Goal: Communication & Community: Share content

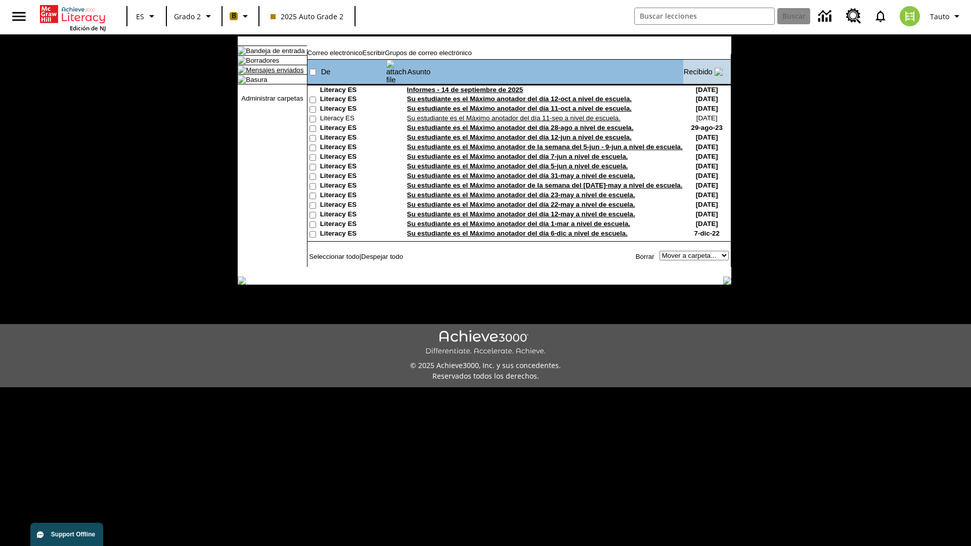
click at [270, 74] on link "Mensajes enviados" at bounding box center [275, 70] width 58 height 8
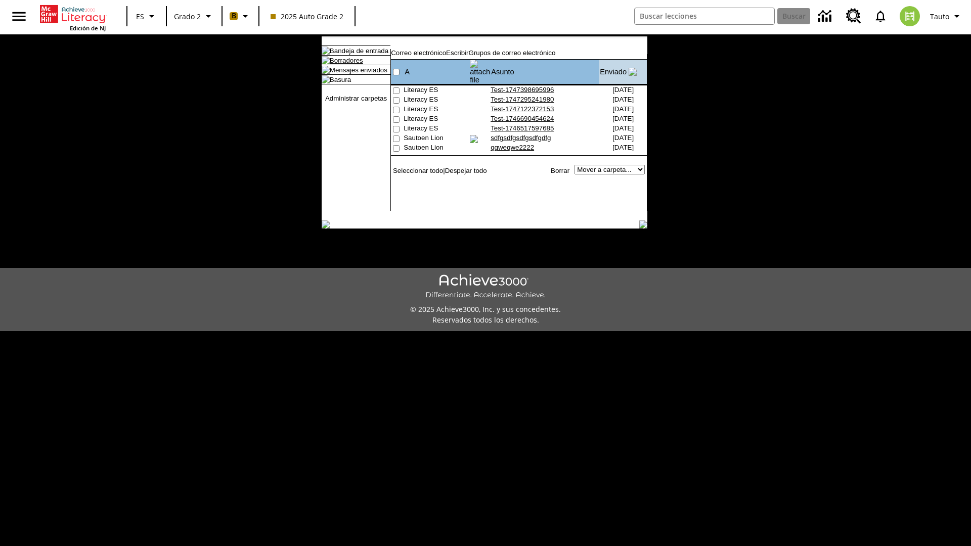
click at [338, 64] on link "Borradores" at bounding box center [346, 61] width 33 height 8
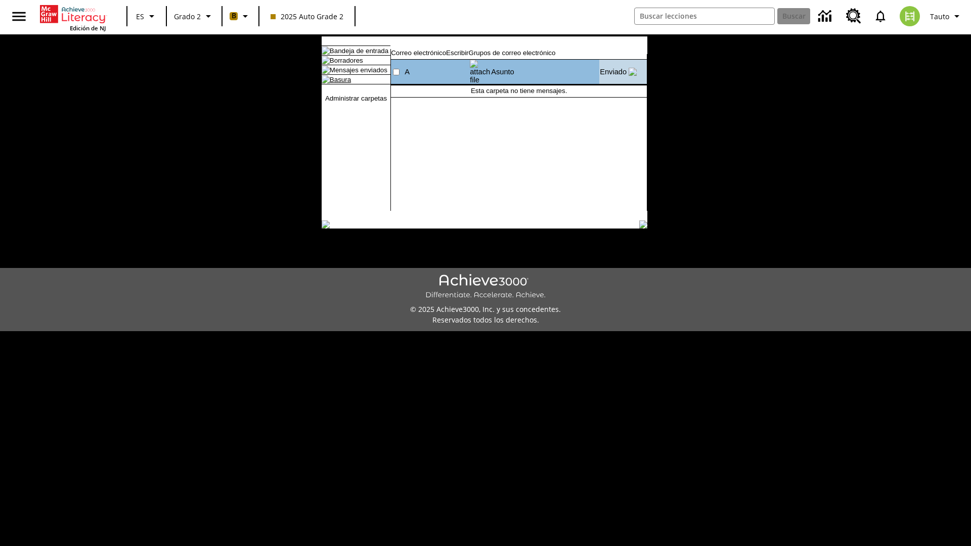
click at [332, 83] on link "Basura" at bounding box center [340, 80] width 21 height 8
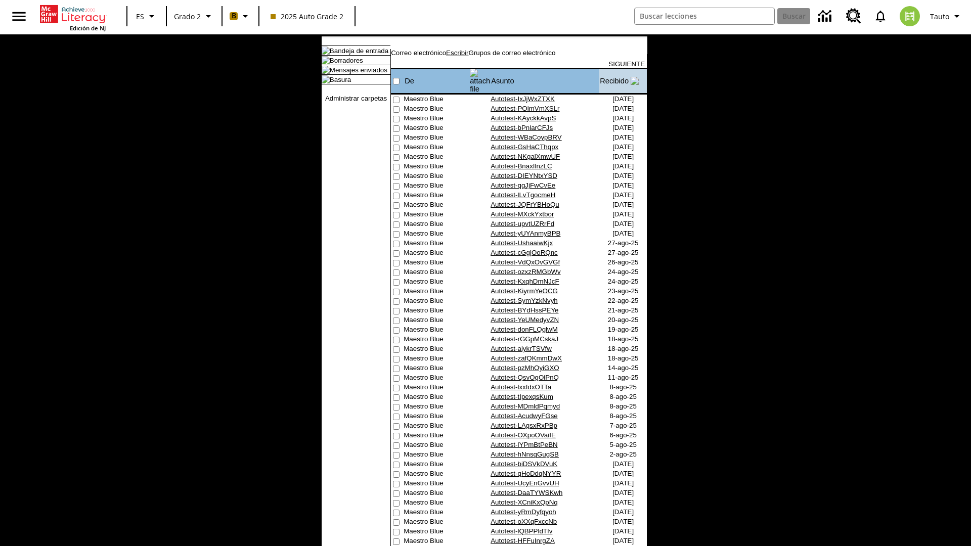
click at [468, 57] on link "Escribir" at bounding box center [457, 53] width 22 height 8
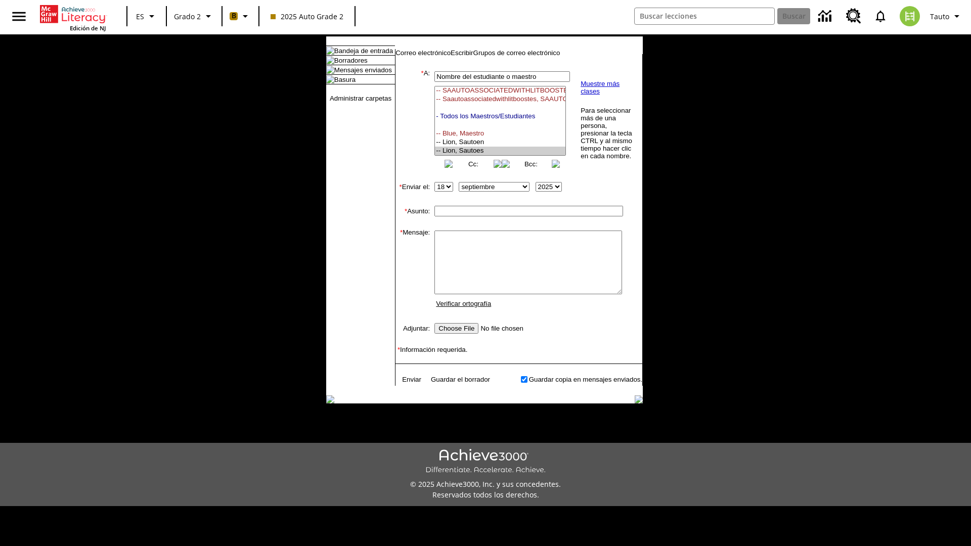
select select "U,21437111,1"
type input "Autotest-gjRQuUuiph"
type textarea "email body message"
click at [407, 383] on link "Enviar" at bounding box center [411, 380] width 19 height 8
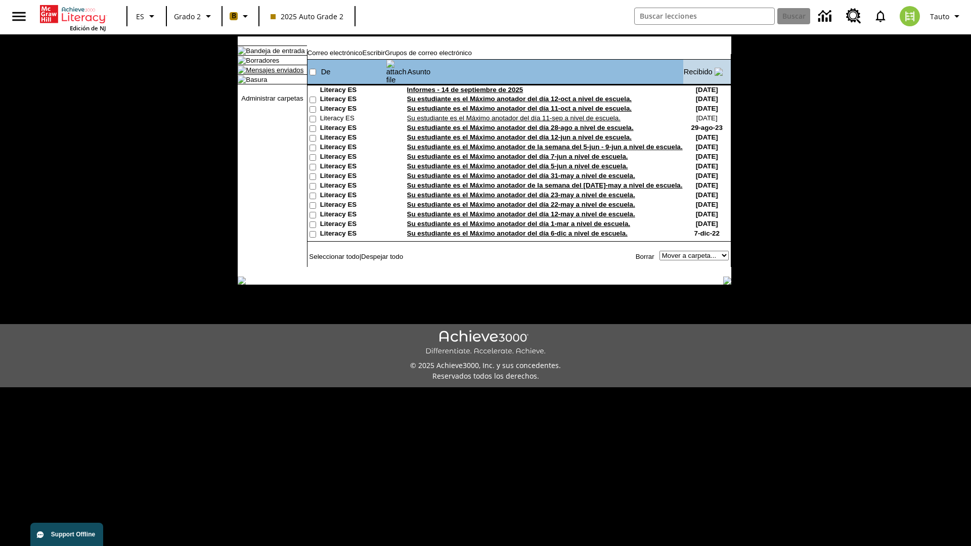
click at [270, 74] on link "Mensajes enviados" at bounding box center [275, 70] width 58 height 8
